Goal: Information Seeking & Learning: Learn about a topic

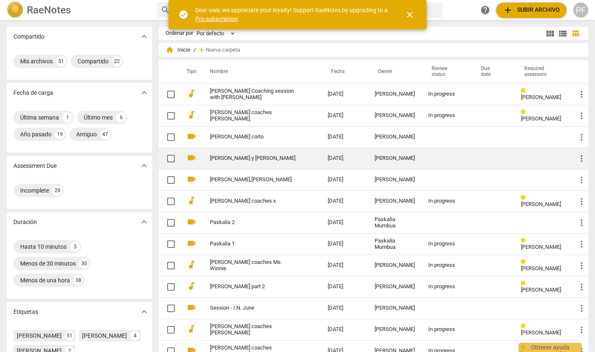
click at [225, 158] on link "[PERSON_NAME] y [PERSON_NAME]" at bounding box center [254, 158] width 88 height 6
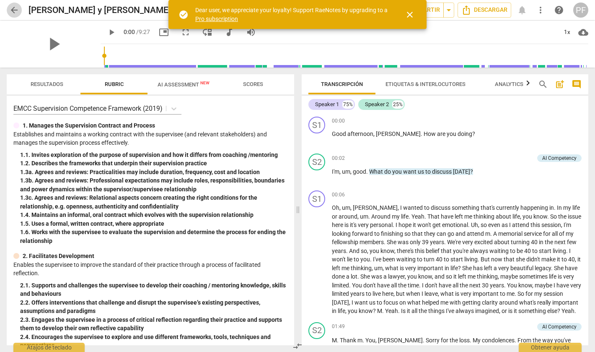
click at [16, 13] on span "arrow_back" at bounding box center [14, 10] width 10 height 10
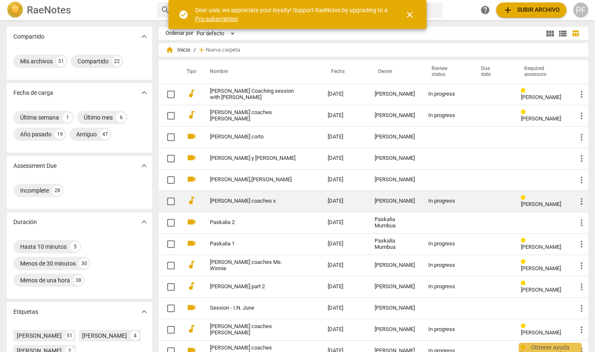
click at [291, 202] on td "[PERSON_NAME] coaches x" at bounding box center [260, 200] width 121 height 21
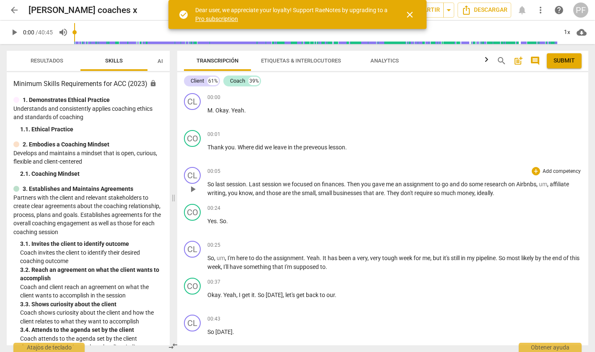
drag, startPoint x: 297, startPoint y: 196, endPoint x: 318, endPoint y: 189, distance: 22.1
click at [173, 192] on span at bounding box center [173, 198] width 5 height 308
click at [409, 15] on span "close" at bounding box center [410, 15] width 10 height 10
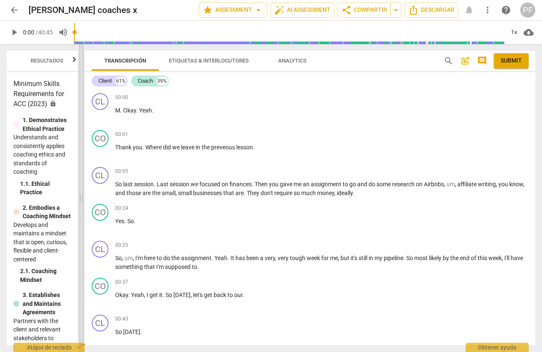
drag, startPoint x: 173, startPoint y: 199, endPoint x: 80, endPoint y: 197, distance: 92.2
click at [80, 197] on span at bounding box center [81, 198] width 5 height 308
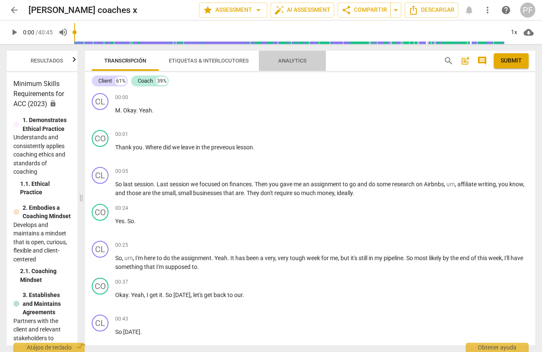
click at [298, 61] on span "Analytics" at bounding box center [292, 60] width 28 height 6
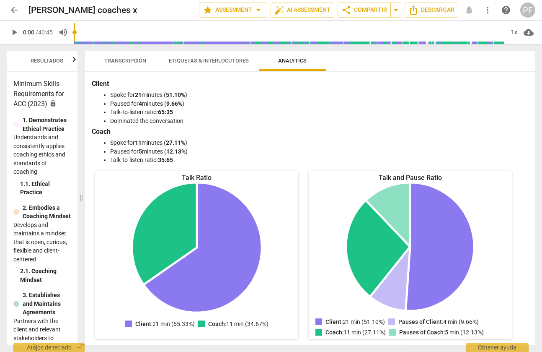
click at [129, 61] on span "Transcripción" at bounding box center [125, 60] width 42 height 6
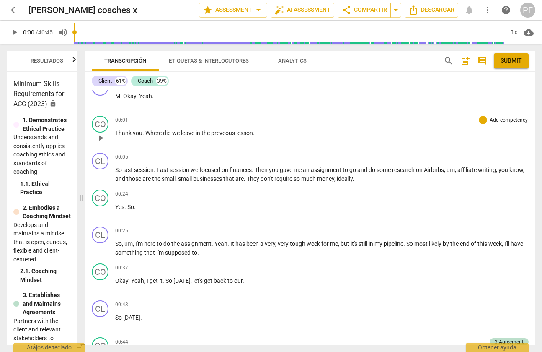
scroll to position [16, 0]
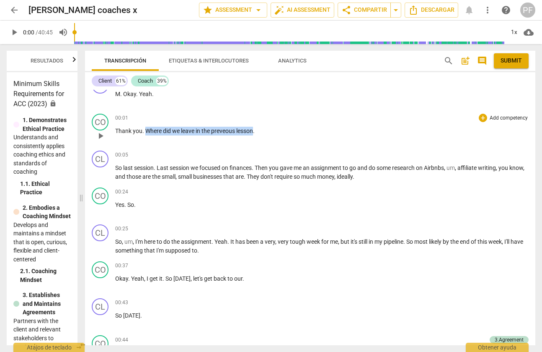
drag, startPoint x: 255, startPoint y: 130, endPoint x: 145, endPoint y: 134, distance: 109.8
click at [145, 134] on p "Thank you . Where did we leave in the preveous lesson ." at bounding box center [322, 131] width 414 height 9
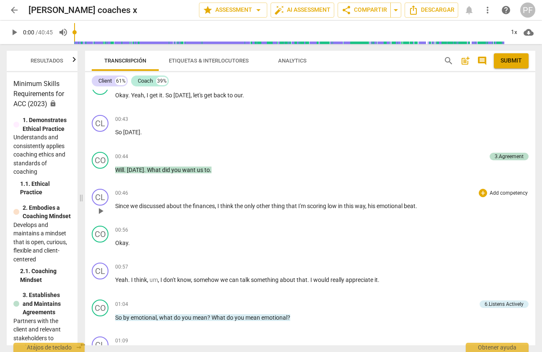
scroll to position [201, 0]
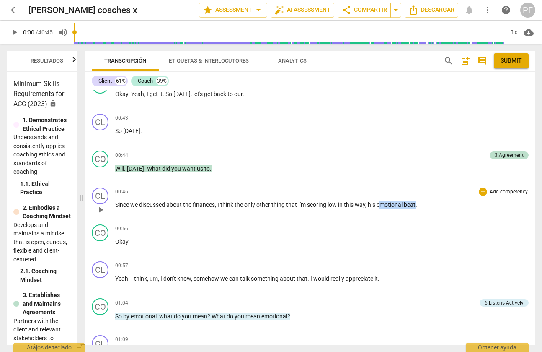
drag, startPoint x: 383, startPoint y: 206, endPoint x: 418, endPoint y: 204, distance: 35.7
click at [418, 204] on p "Since we discussed about the finances , I think the only other thing that I'm s…" at bounding box center [322, 204] width 414 height 9
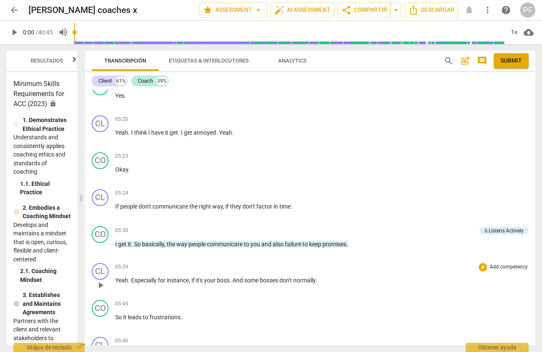
scroll to position [1663, 0]
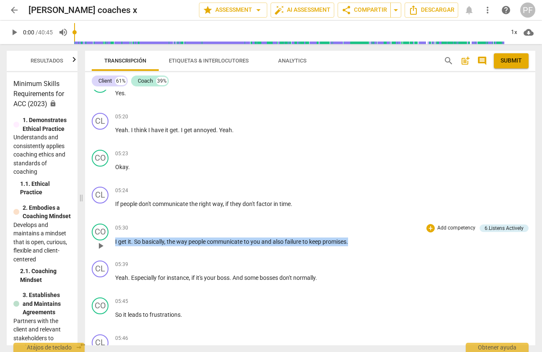
drag, startPoint x: 358, startPoint y: 251, endPoint x: 110, endPoint y: 254, distance: 248.0
click at [110, 254] on div "CO play_arrow pause 05:30 + Add competency 6.Listens Actively keyboard_arrow_ri…" at bounding box center [310, 238] width 450 height 37
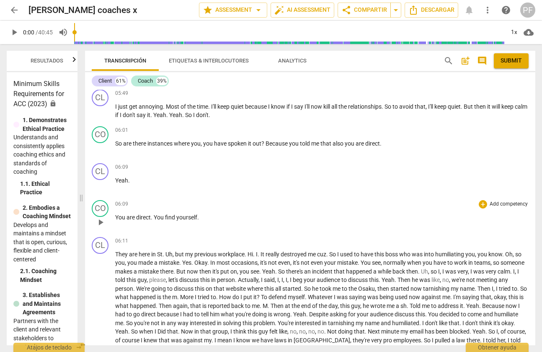
scroll to position [1988, 0]
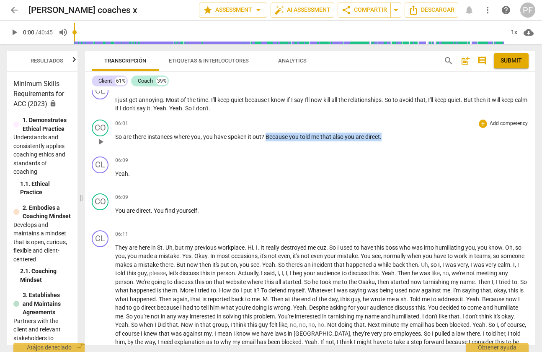
drag, startPoint x: 266, startPoint y: 144, endPoint x: 388, endPoint y: 142, distance: 121.9
click at [388, 141] on p "So are there instances where you , you have spoken it out ? Because you told me…" at bounding box center [322, 136] width 414 height 9
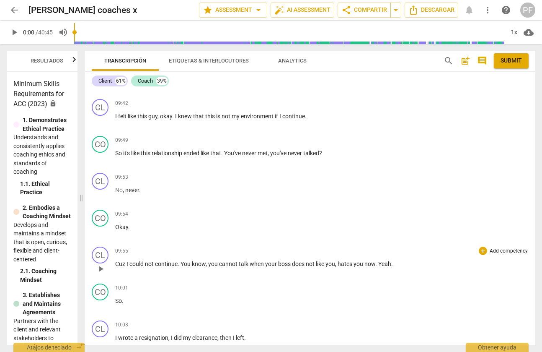
scroll to position [2638, 0]
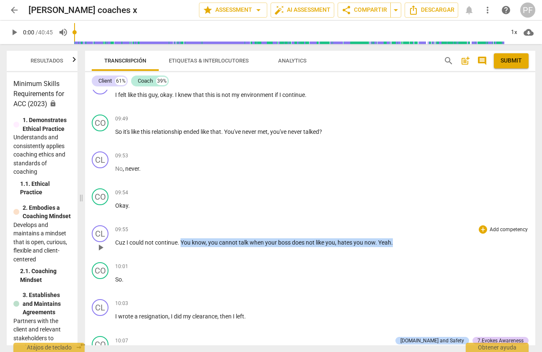
drag, startPoint x: 182, startPoint y: 251, endPoint x: 407, endPoint y: 254, distance: 225.0
click at [407, 247] on p "Cuz I could not continue . You know , you cannot talk when your boss does not l…" at bounding box center [322, 242] width 414 height 9
click at [282, 270] on div "10:01 + Add competency keyboard_arrow_right" at bounding box center [322, 266] width 414 height 8
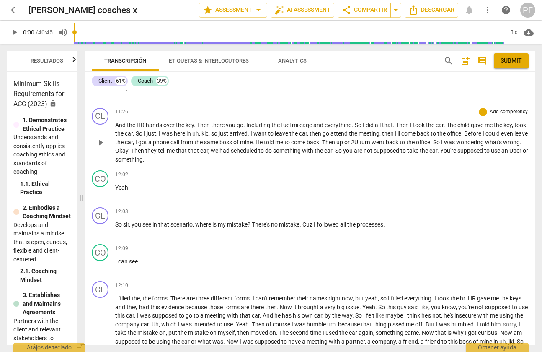
scroll to position [3152, 0]
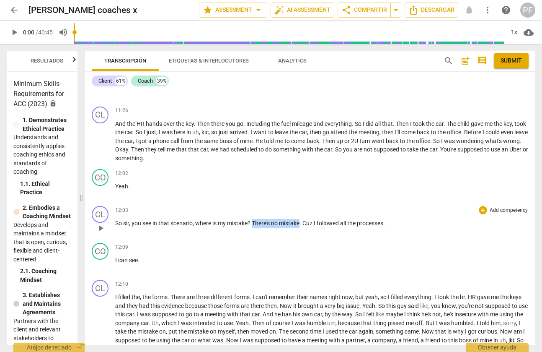
drag, startPoint x: 255, startPoint y: 232, endPoint x: 303, endPoint y: 231, distance: 48.6
click at [303, 227] on p "So sir , you see in that scenario , where is my mistake ? There's no mistake . …" at bounding box center [322, 223] width 414 height 9
click at [249, 251] on div "12:09 + Add competency keyboard_arrow_right" at bounding box center [322, 247] width 414 height 8
click at [264, 251] on div "12:09 + Add competency keyboard_arrow_right" at bounding box center [322, 247] width 414 height 8
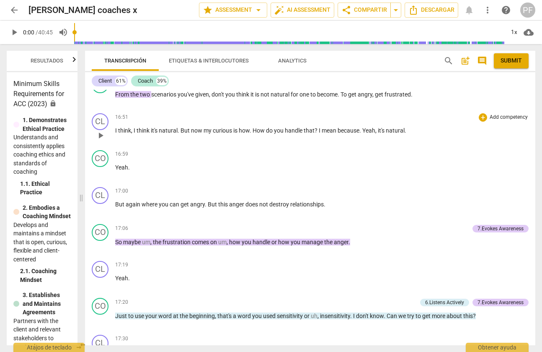
scroll to position [3944, 0]
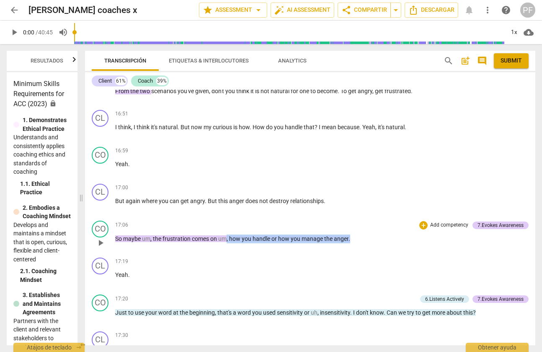
drag, startPoint x: 354, startPoint y: 245, endPoint x: 227, endPoint y: 245, distance: 126.9
click at [227, 243] on p "So maybe um , the frustration comes on um , how you handle or how you manage th…" at bounding box center [322, 238] width 414 height 9
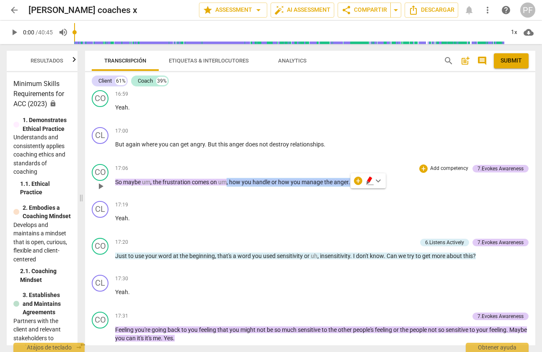
scroll to position [4003, 0]
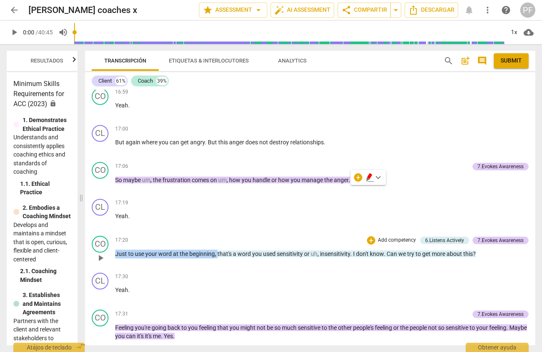
drag, startPoint x: 217, startPoint y: 262, endPoint x: 116, endPoint y: 263, distance: 101.8
click at [116, 258] on p "Just to use your word at the beginning , that's a word you used sensitivity or …" at bounding box center [322, 253] width 414 height 9
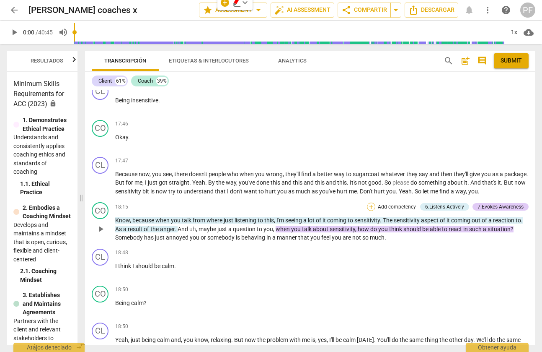
scroll to position [4266, 0]
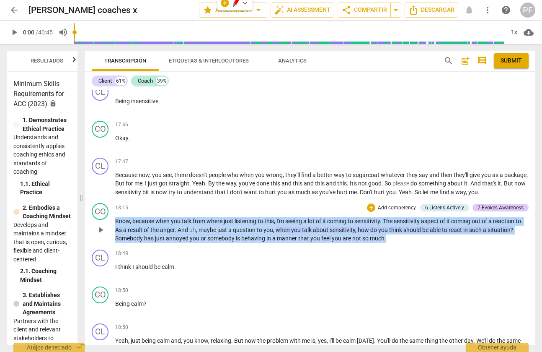
drag, startPoint x: 395, startPoint y: 248, endPoint x: 116, endPoint y: 229, distance: 279.3
click at [116, 229] on p "Know , because when you talk from where just listening to this , I'm seeing a l…" at bounding box center [322, 230] width 414 height 26
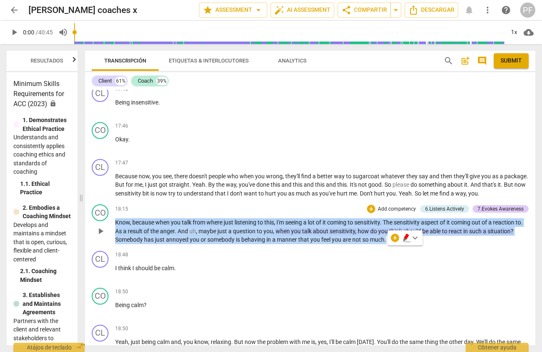
scroll to position [4265, 0]
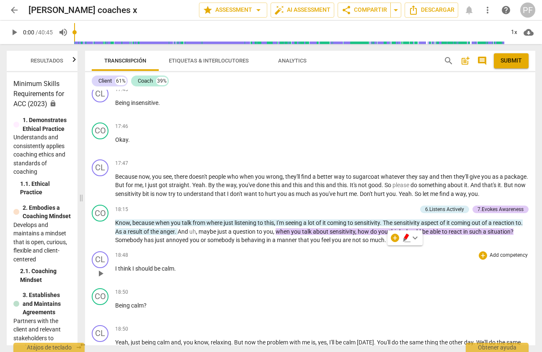
click at [423, 269] on div "18:48 + Add competency keyboard_arrow_right I think I should be calm ." at bounding box center [322, 266] width 414 height 30
drag, startPoint x: 530, startPoint y: 238, endPoint x: 287, endPoint y: 238, distance: 242.2
click at [287, 238] on div "CO play_arrow pause 18:15 + Add competency 6.Listens Actively 7.Evokes Awarenes…" at bounding box center [310, 224] width 450 height 47
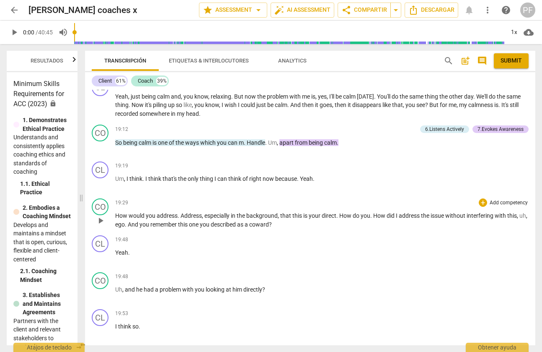
scroll to position [4512, 0]
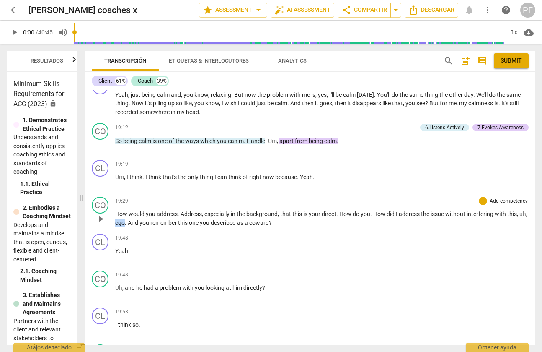
drag, startPoint x: 132, startPoint y: 231, endPoint x: 124, endPoint y: 232, distance: 8.8
click at [124, 226] on span "ego" at bounding box center [120, 222] width 10 height 7
click at [202, 242] on div "19:48 + Add competency keyboard_arrow_right" at bounding box center [322, 237] width 414 height 8
drag, startPoint x: 280, startPoint y: 230, endPoint x: 261, endPoint y: 232, distance: 18.5
click at [261, 227] on p "How would you address . Address , especially in the background , that this is y…" at bounding box center [322, 217] width 414 height 17
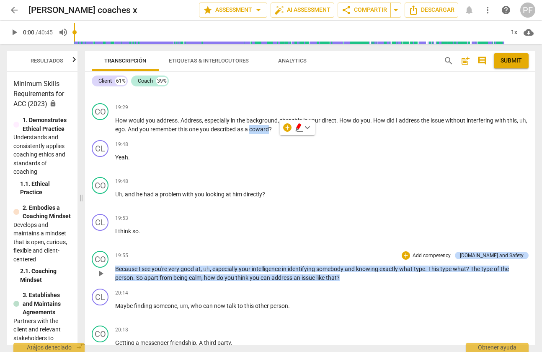
scroll to position [4611, 0]
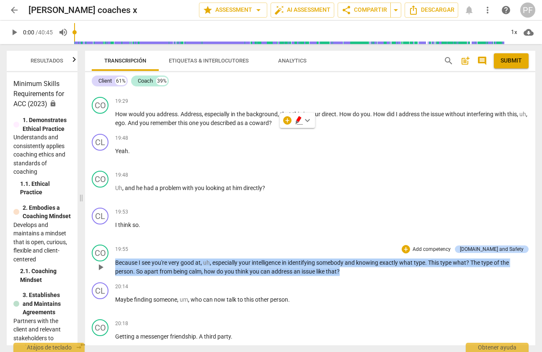
drag, startPoint x: 348, startPoint y: 277, endPoint x: 114, endPoint y: 274, distance: 233.8
click at [114, 274] on div "CO play_arrow pause 19:55 + Add competency [DOMAIN_NAME] and Safety keyboard_ar…" at bounding box center [310, 260] width 450 height 38
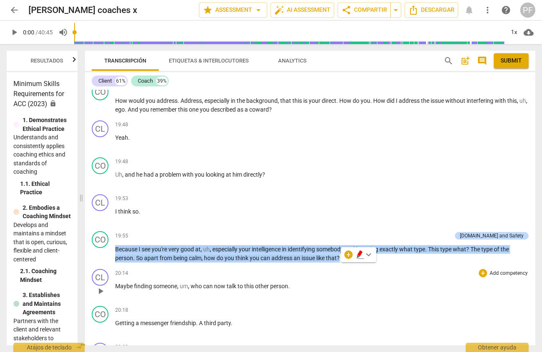
scroll to position [4626, 0]
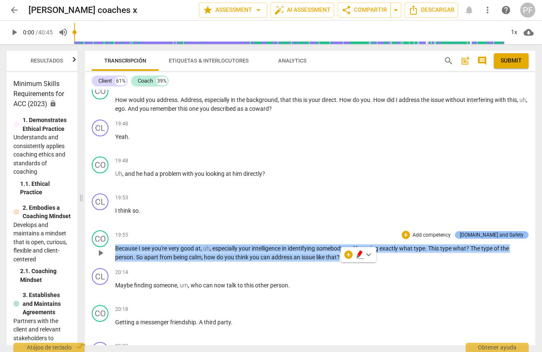
click at [501, 238] on div "[DOMAIN_NAME] and Safety" at bounding box center [492, 235] width 64 height 8
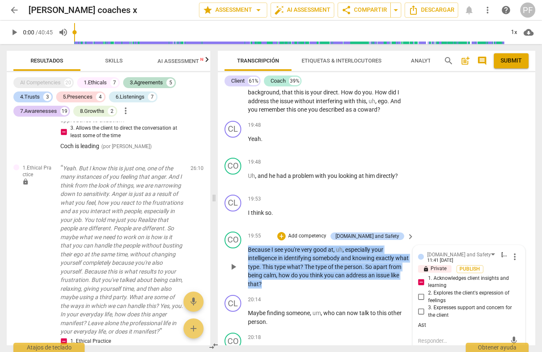
scroll to position [3011, 0]
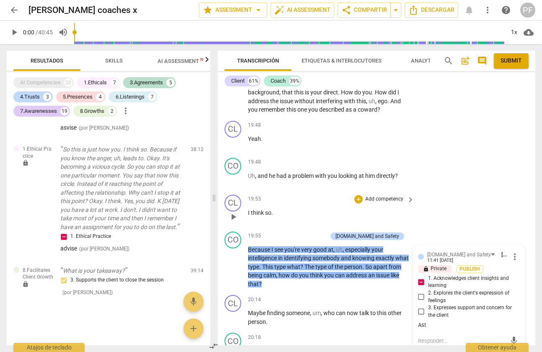
click at [447, 220] on div "CL play_arrow pause 19:53 + Add competency keyboard_arrow_right I think so ." at bounding box center [377, 209] width 318 height 37
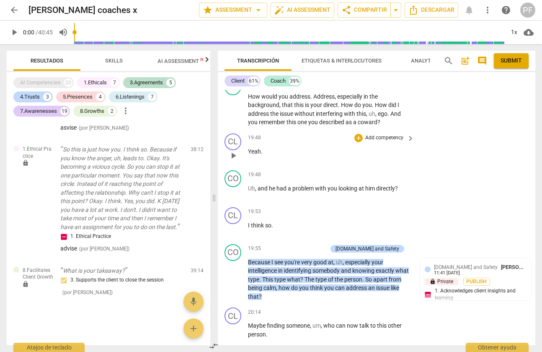
scroll to position [5957, 0]
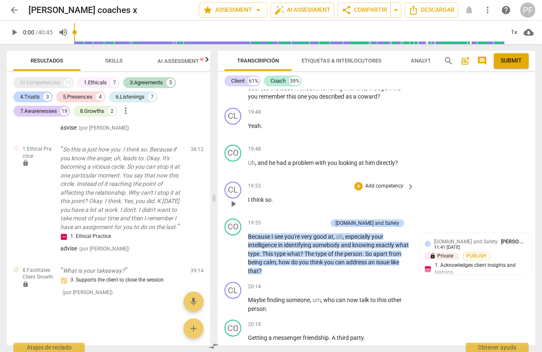
click at [323, 191] on div "19:53 + Add competency keyboard_arrow_right" at bounding box center [331, 185] width 167 height 9
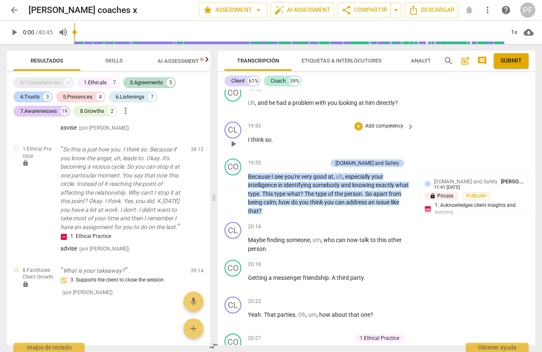
scroll to position [6022, 0]
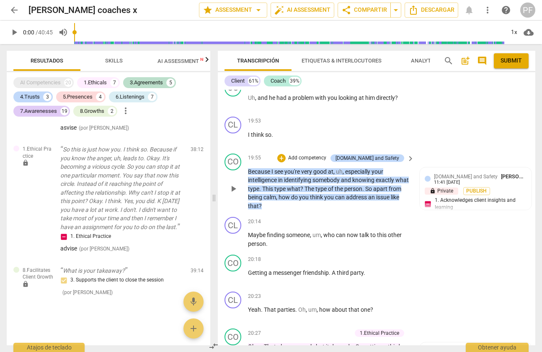
click at [409, 163] on span "keyboard_arrow_right" at bounding box center [411, 158] width 10 height 10
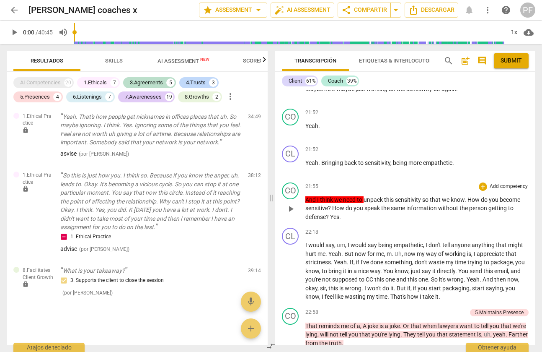
scroll to position [5989, 0]
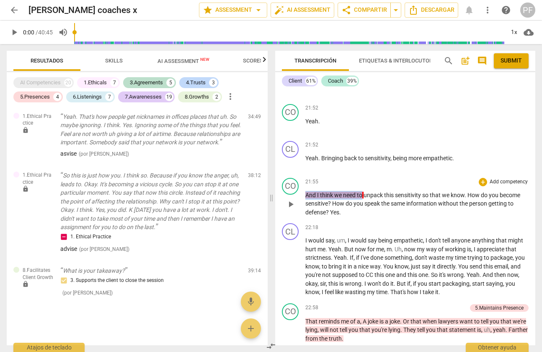
drag, startPoint x: 364, startPoint y: 212, endPoint x: 306, endPoint y: 212, distance: 57.4
click at [306, 212] on p "And I think we need to unpack this sensitivity so that we know . How do you bec…" at bounding box center [416, 204] width 223 height 26
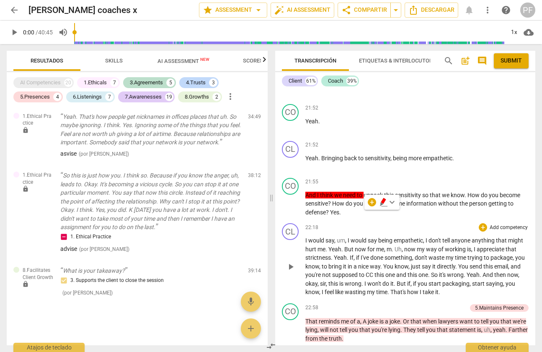
click at [365, 238] on div "CL play_arrow pause 22:18 + Add competency keyboard_arrow_right I would say , u…" at bounding box center [405, 260] width 260 height 80
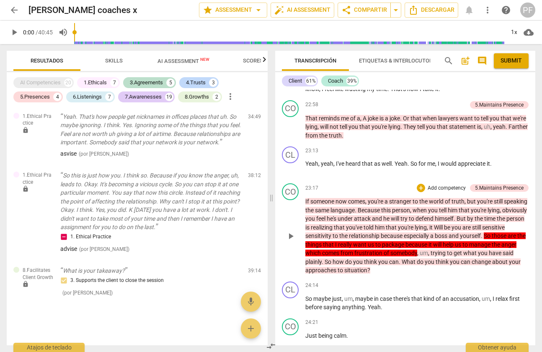
scroll to position [6193, 0]
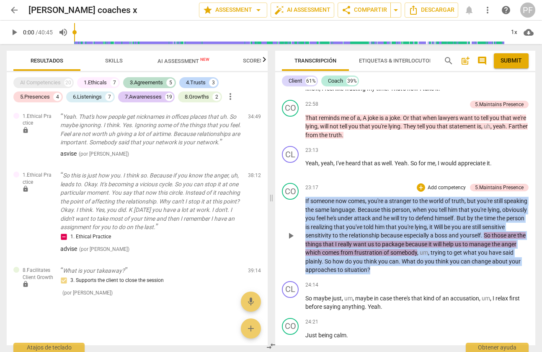
drag, startPoint x: 430, startPoint y: 289, endPoint x: 305, endPoint y: 221, distance: 142.5
click at [305, 221] on p "If someone now comes , you're a stranger to the world of truth , but you're sti…" at bounding box center [416, 235] width 223 height 78
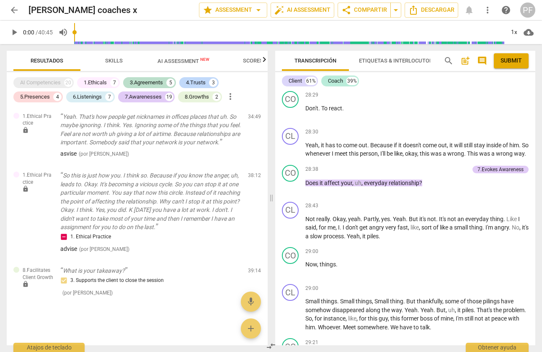
scroll to position [7593, 0]
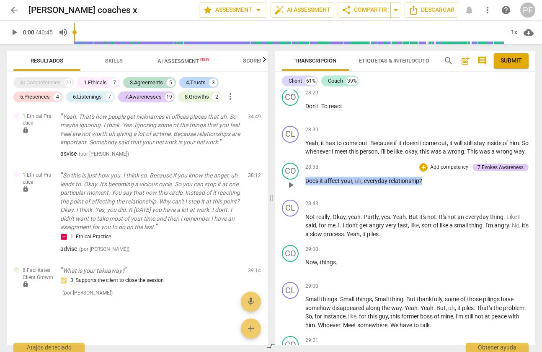
drag, startPoint x: 434, startPoint y: 207, endPoint x: 306, endPoint y: 210, distance: 128.7
click at [306, 185] on p "Does it affect your , uh , everyday relationship ?" at bounding box center [416, 180] width 223 height 9
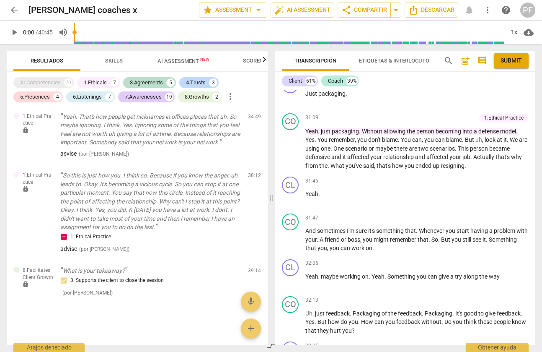
scroll to position [8381, 0]
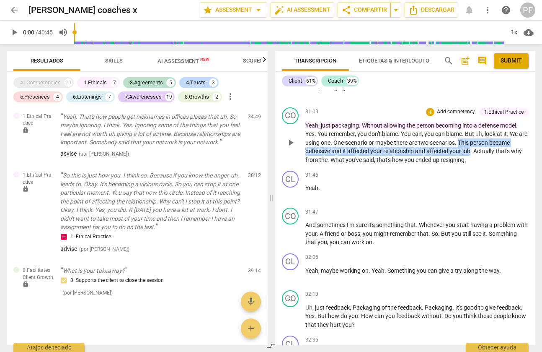
drag, startPoint x: 472, startPoint y: 186, endPoint x: 479, endPoint y: 204, distance: 19.9
click at [470, 164] on p "Yeah , just packaging . Without allowing the person becoming into a defense mod…" at bounding box center [416, 142] width 223 height 43
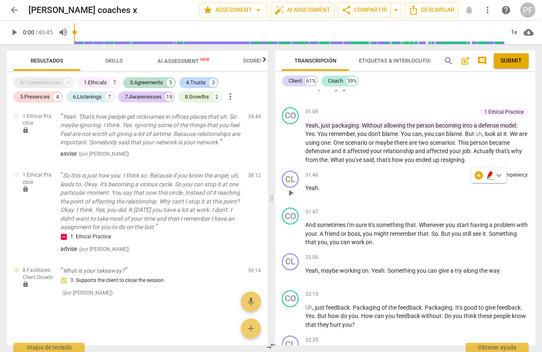
click at [450, 192] on p "Yeah ." at bounding box center [416, 188] width 223 height 9
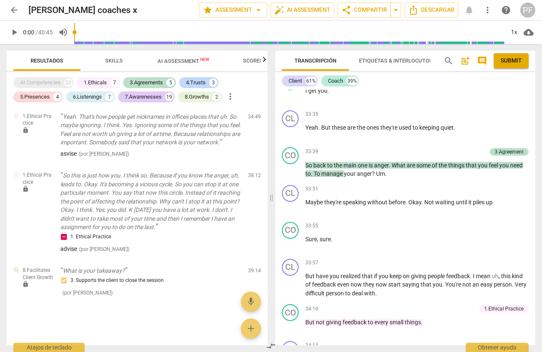
scroll to position [8871, 0]
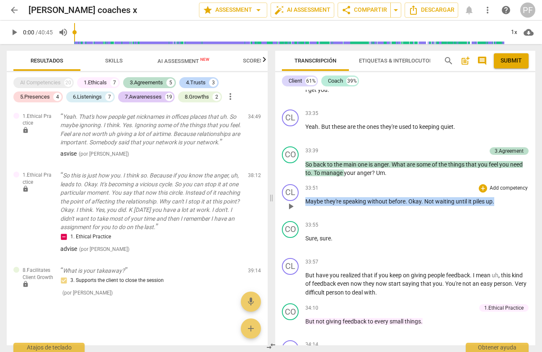
drag, startPoint x: 306, startPoint y: 237, endPoint x: 520, endPoint y: 236, distance: 213.7
click at [520, 206] on p "Maybe they're speaking without before . Okay . Not waiting until it piles up ." at bounding box center [416, 201] width 223 height 9
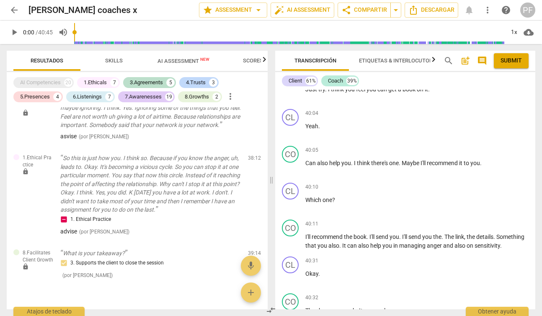
scroll to position [10659, 0]
